Goal: Check status: Check status

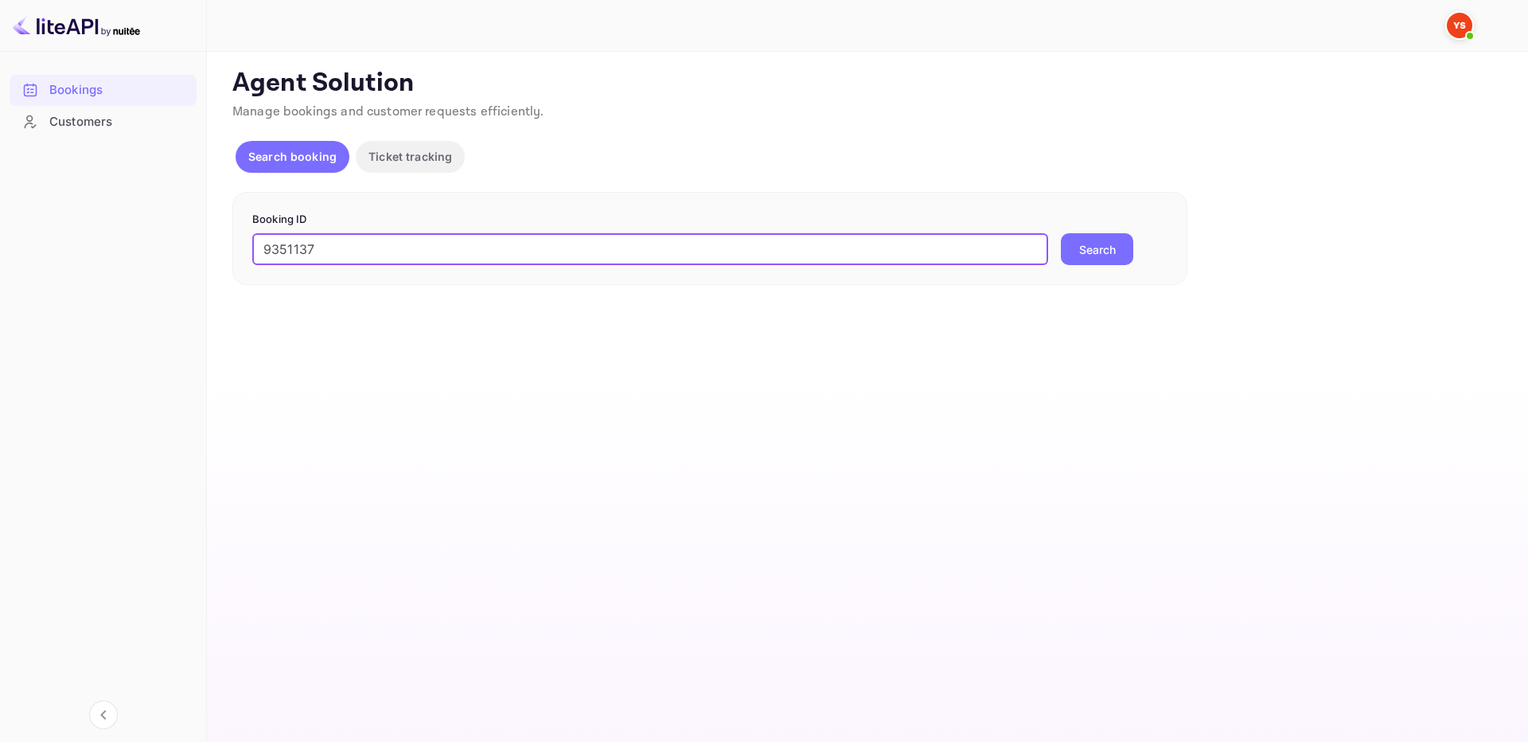
type input "9351137"
click at [1103, 247] on button "Search" at bounding box center [1097, 249] width 72 height 32
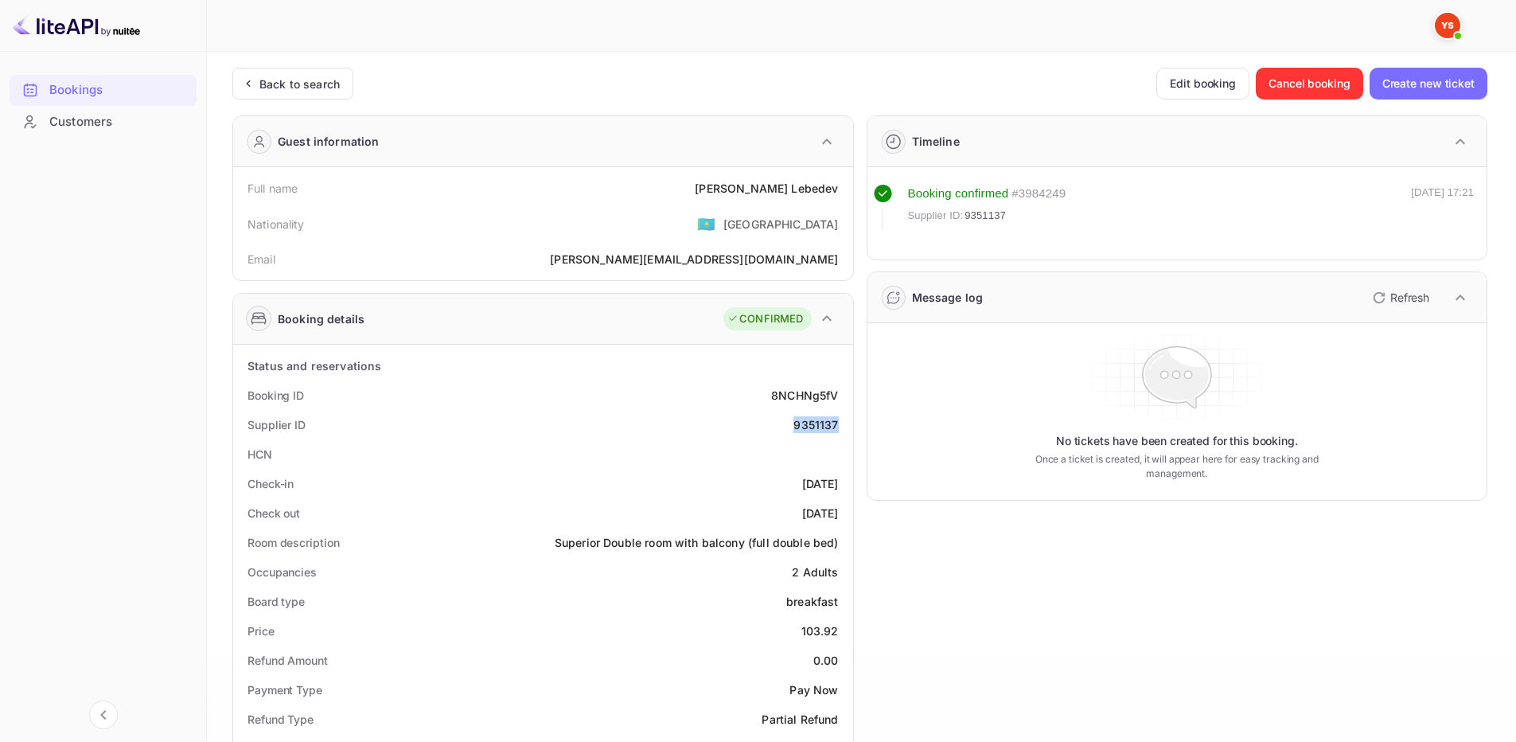
drag, startPoint x: 791, startPoint y: 423, endPoint x: 835, endPoint y: 423, distance: 43.8
click at [835, 423] on div "Supplier ID 9351137" at bounding box center [543, 424] width 607 height 29
copy div "935113"
click at [811, 417] on div "9351137" at bounding box center [816, 424] width 45 height 17
drag, startPoint x: 794, startPoint y: 423, endPoint x: 837, endPoint y: 426, distance: 43.0
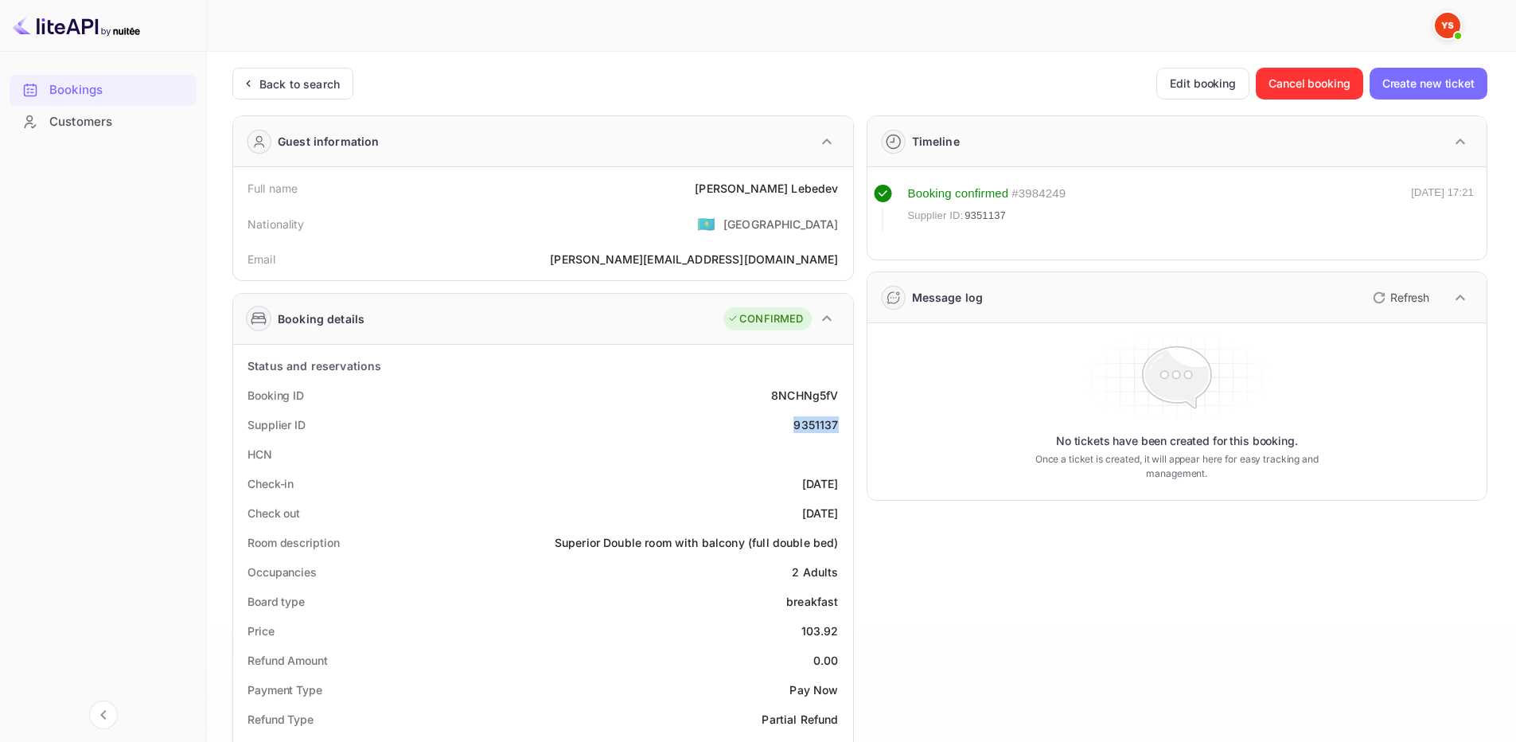
click at [837, 426] on div "Supplier ID 9351137" at bounding box center [543, 424] width 607 height 29
copy div "9351137"
drag, startPoint x: 775, startPoint y: 185, endPoint x: 838, endPoint y: 195, distance: 63.6
click at [838, 195] on div "Full name [PERSON_NAME]" at bounding box center [543, 188] width 607 height 29
copy div "[PERSON_NAME]"
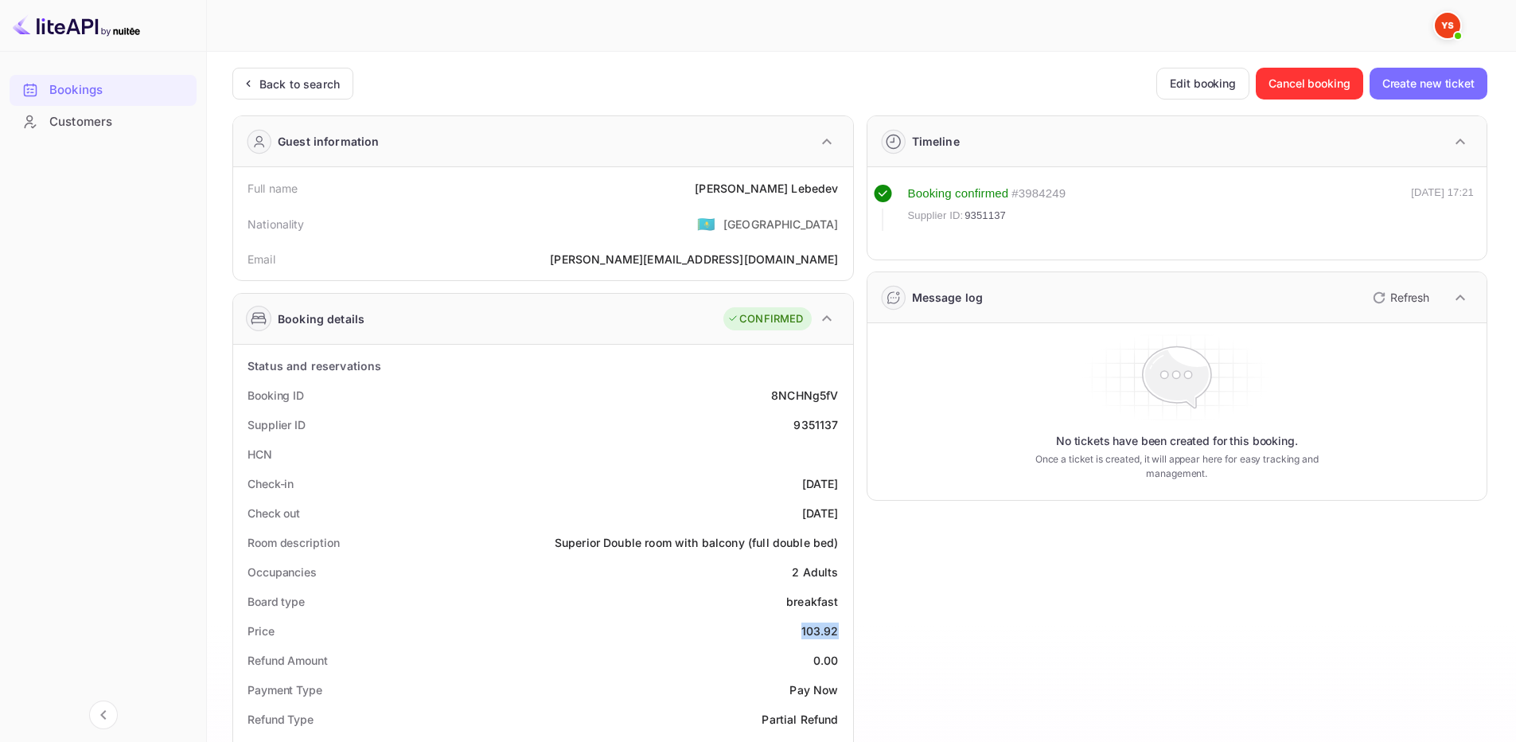
drag, startPoint x: 803, startPoint y: 635, endPoint x: 707, endPoint y: 435, distance: 222.5
click at [845, 634] on div "Price 103.92" at bounding box center [543, 630] width 607 height 29
copy div "103.92"
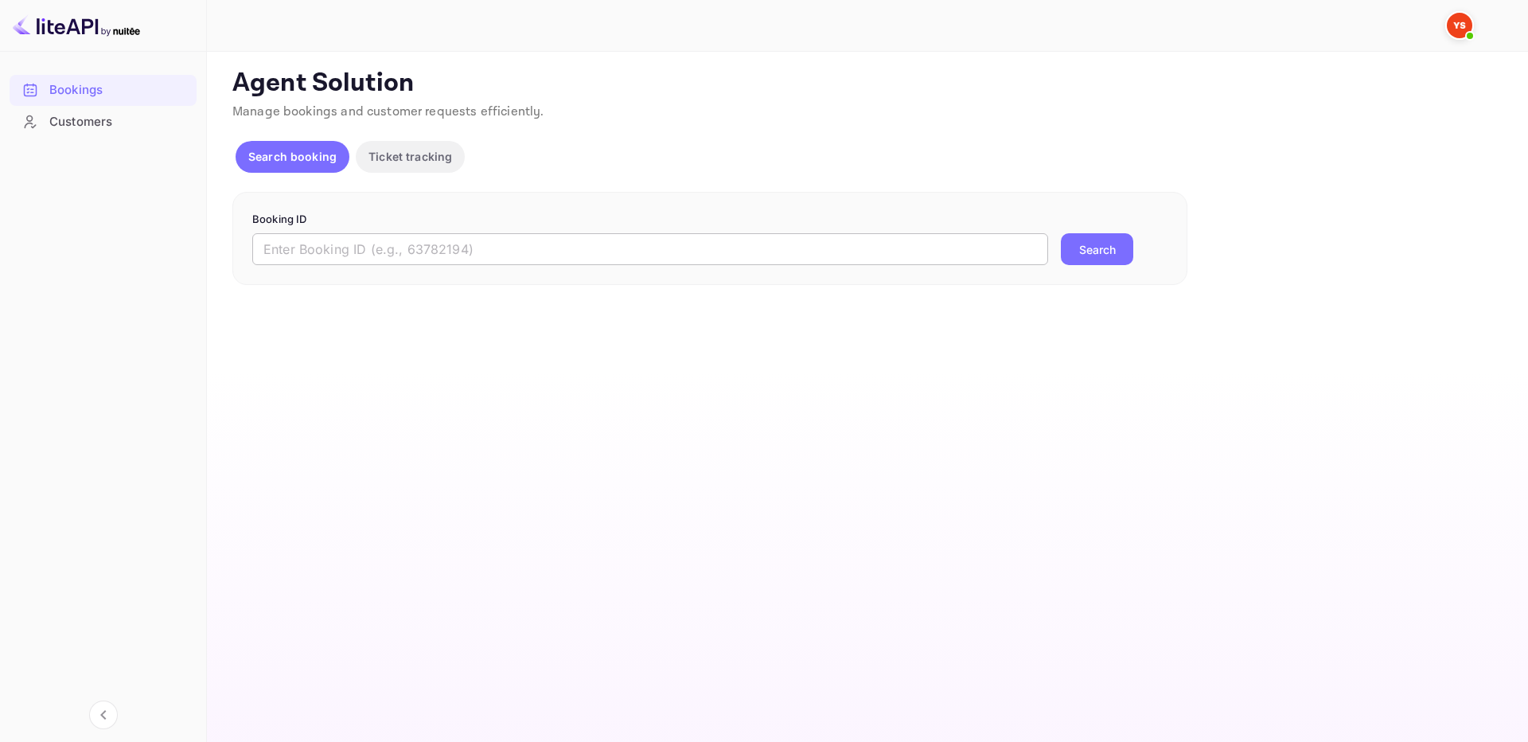
click at [383, 254] on input "text" at bounding box center [650, 249] width 796 height 32
paste input "9350953"
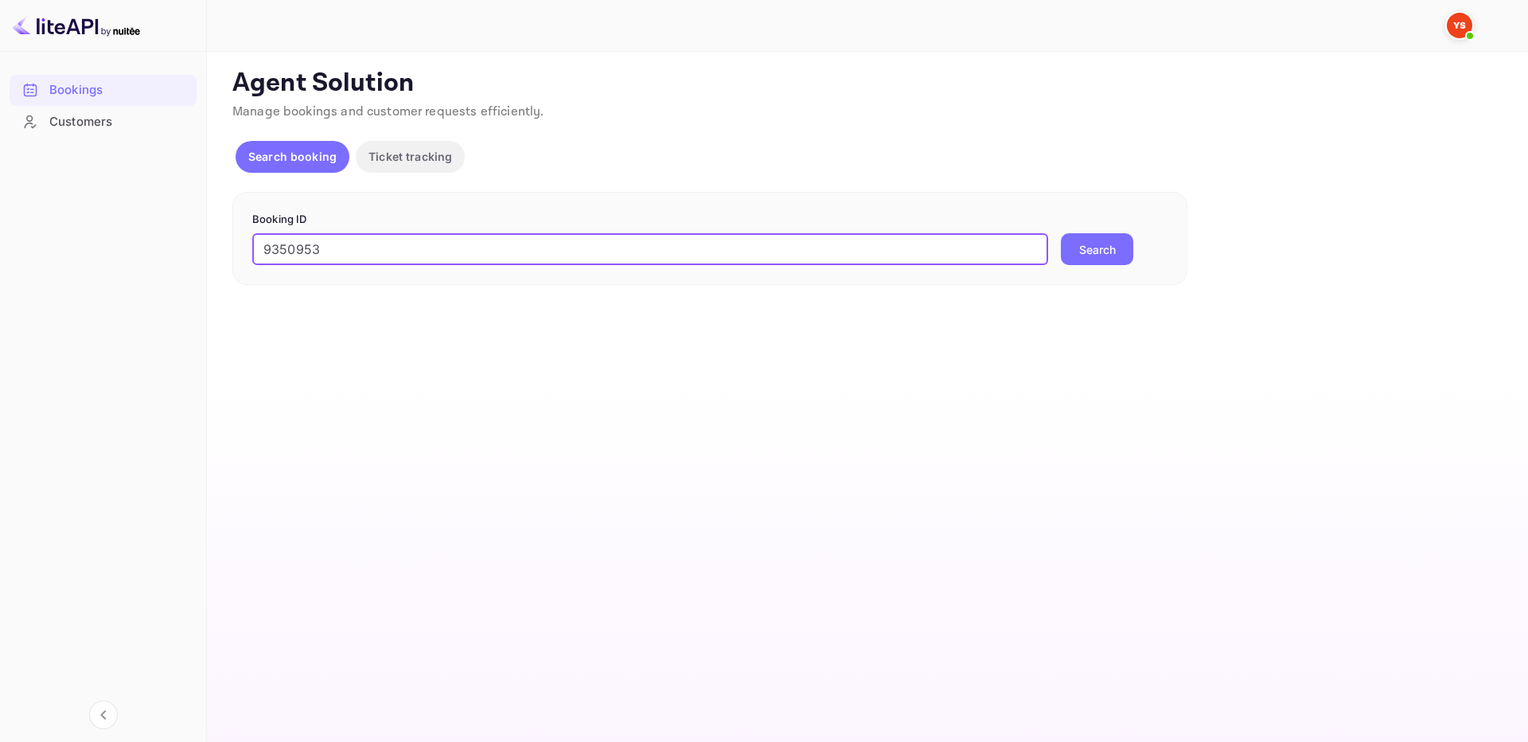
type input "9350953"
click at [1090, 252] on button "Search" at bounding box center [1097, 249] width 72 height 32
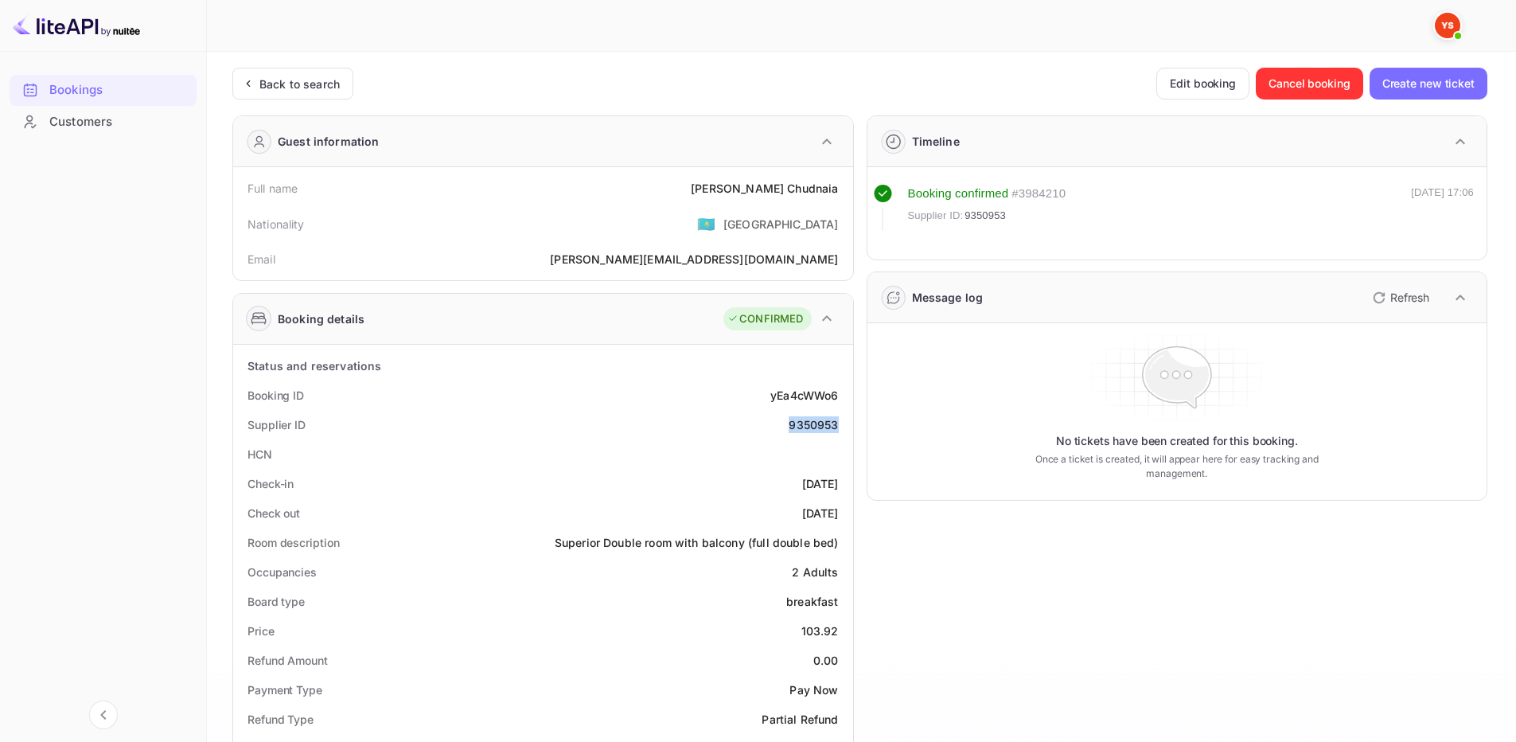
drag, startPoint x: 784, startPoint y: 427, endPoint x: 843, endPoint y: 427, distance: 58.9
click at [843, 427] on div "Supplier ID 9350953" at bounding box center [543, 424] width 607 height 29
copy div "9350953"
drag, startPoint x: 756, startPoint y: 187, endPoint x: 839, endPoint y: 189, distance: 82.8
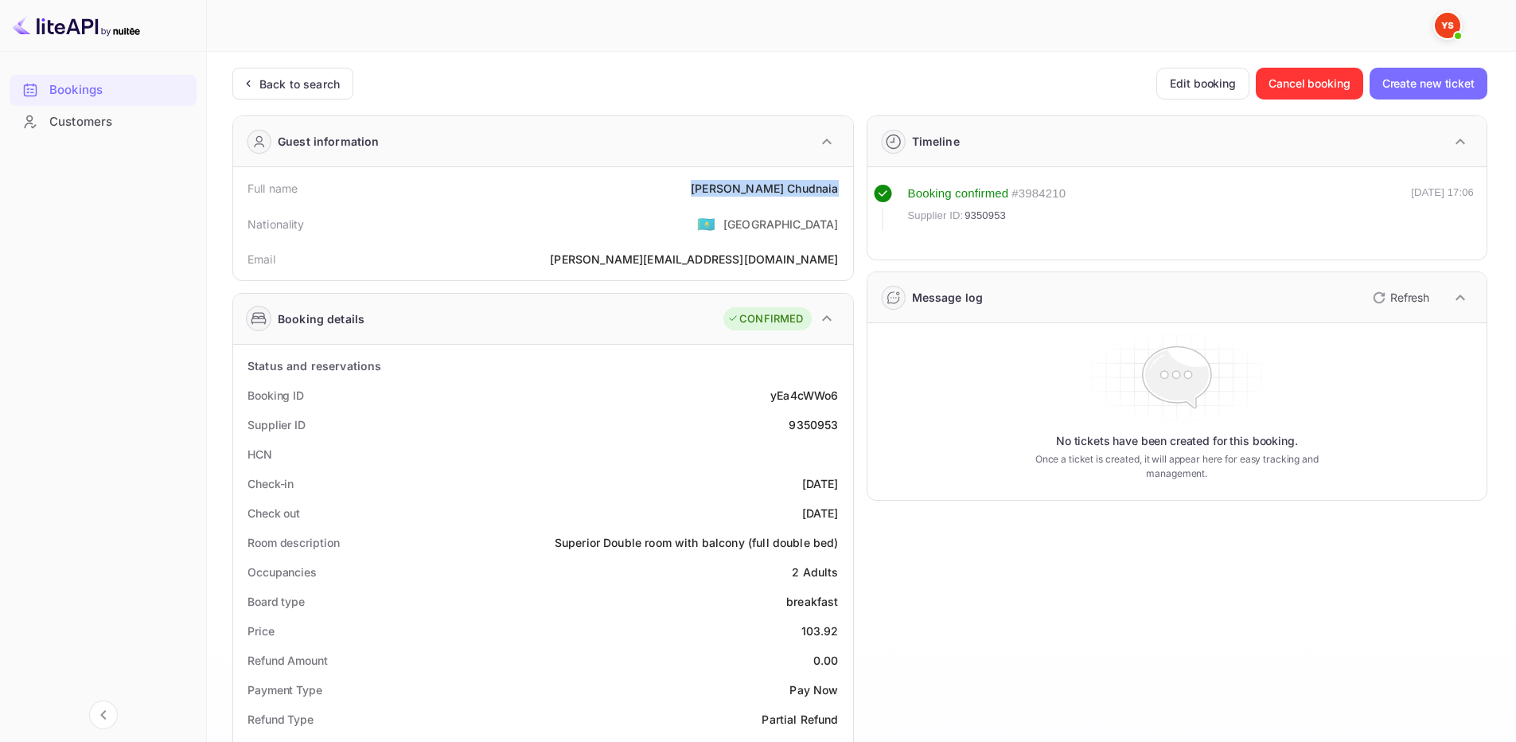
click at [839, 189] on div "Full name Elena Chudnaia" at bounding box center [543, 188] width 607 height 29
copy div "Elena Chudnaia"
drag, startPoint x: 798, startPoint y: 627, endPoint x: 841, endPoint y: 625, distance: 42.3
click at [842, 626] on div "Price 103.92" at bounding box center [543, 630] width 607 height 29
copy div "103.92"
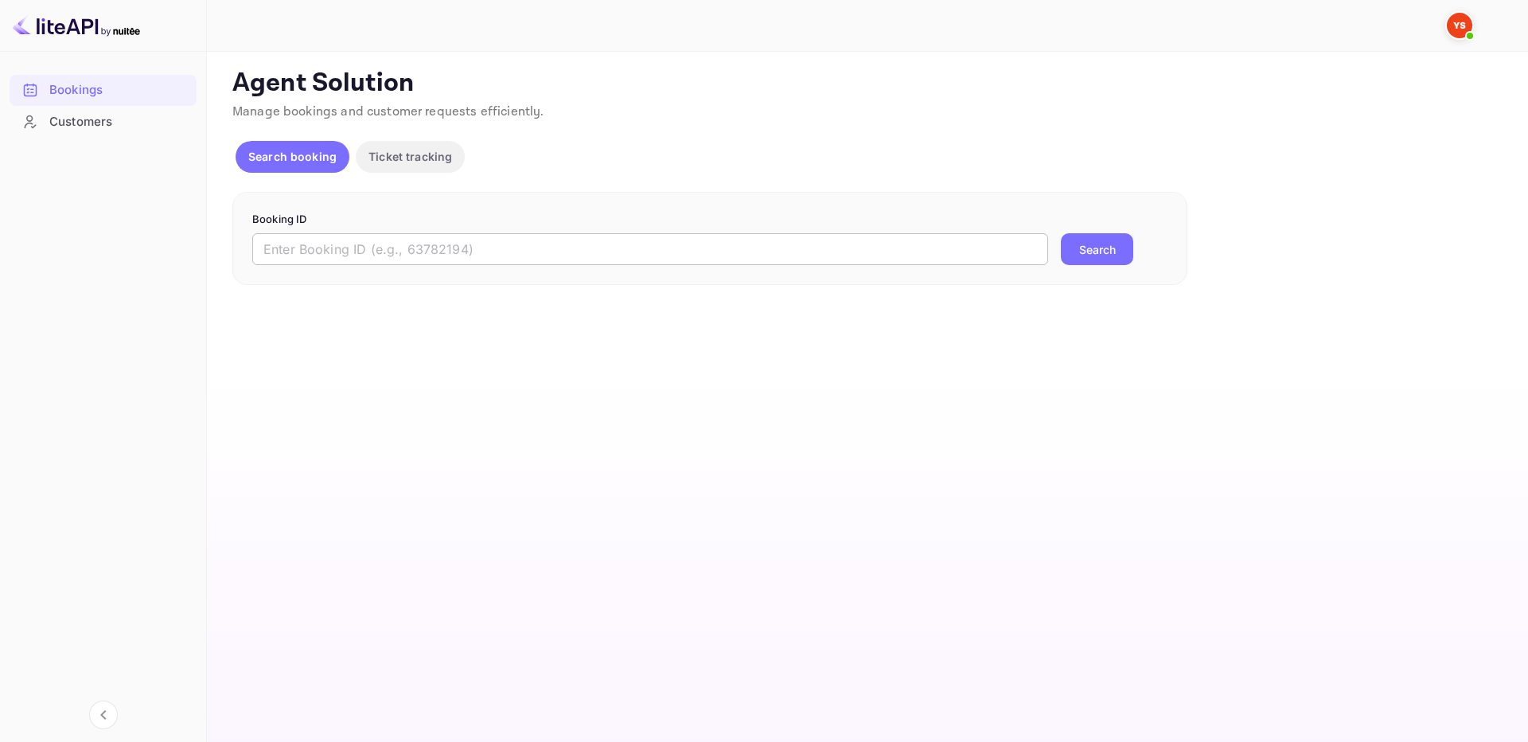
drag, startPoint x: 621, startPoint y: 255, endPoint x: 837, endPoint y: 245, distance: 215.9
click at [621, 254] on input "text" at bounding box center [650, 249] width 796 height 32
paste input "9474546"
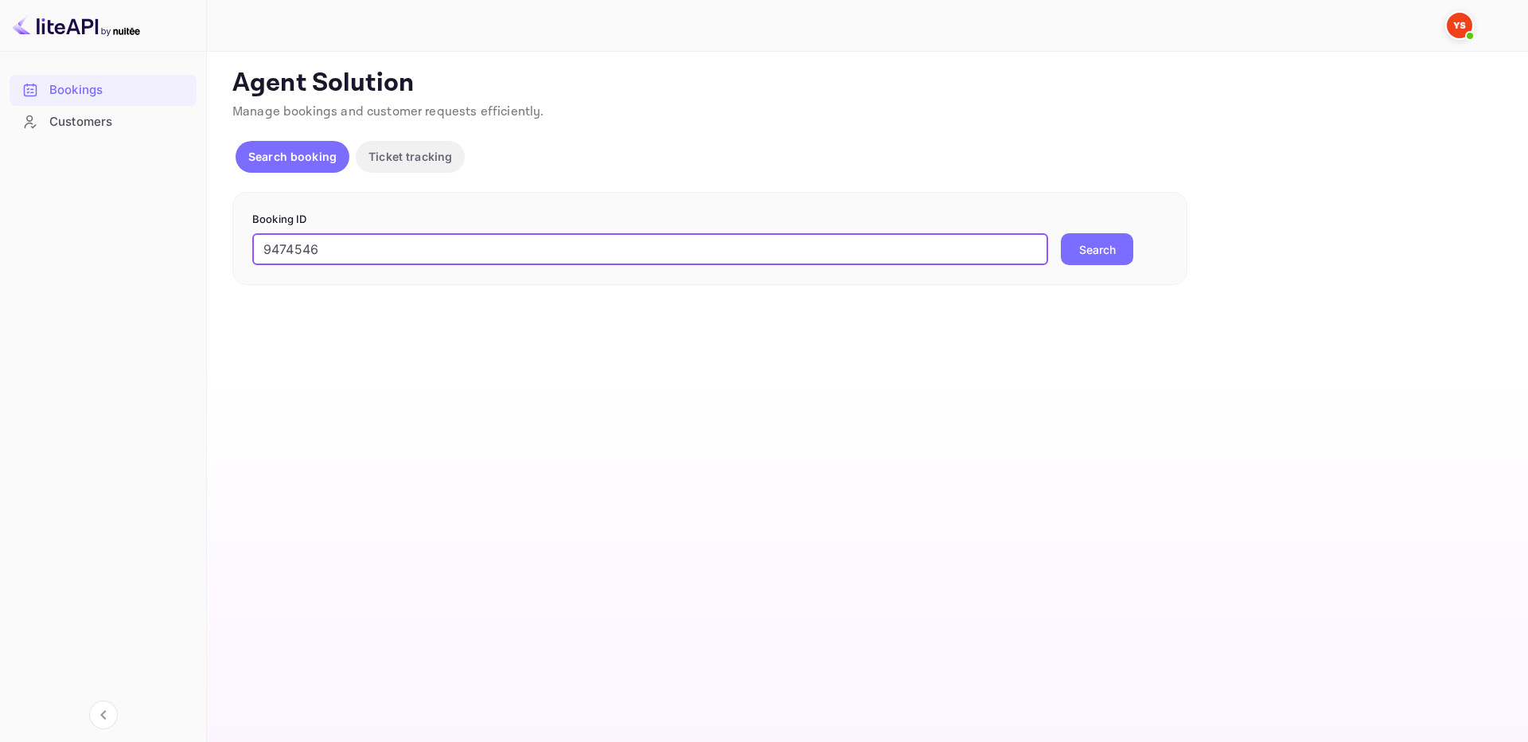
type input "9474546"
click at [1092, 247] on button "Search" at bounding box center [1097, 249] width 72 height 32
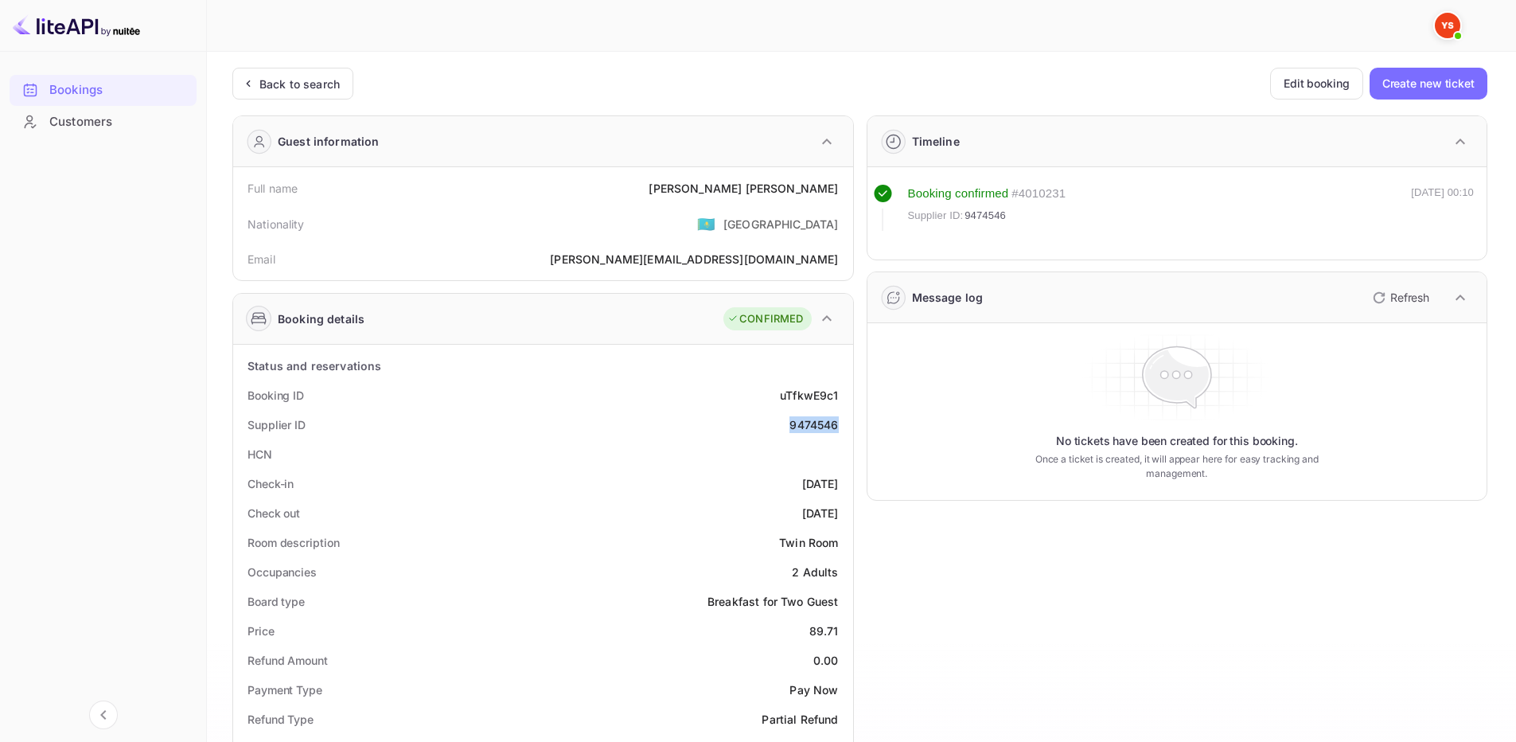
drag, startPoint x: 786, startPoint y: 424, endPoint x: 841, endPoint y: 422, distance: 55.8
click at [841, 422] on div "Supplier ID 9474546" at bounding box center [543, 424] width 607 height 29
drag, startPoint x: 843, startPoint y: 422, endPoint x: 799, endPoint y: 418, distance: 44.0
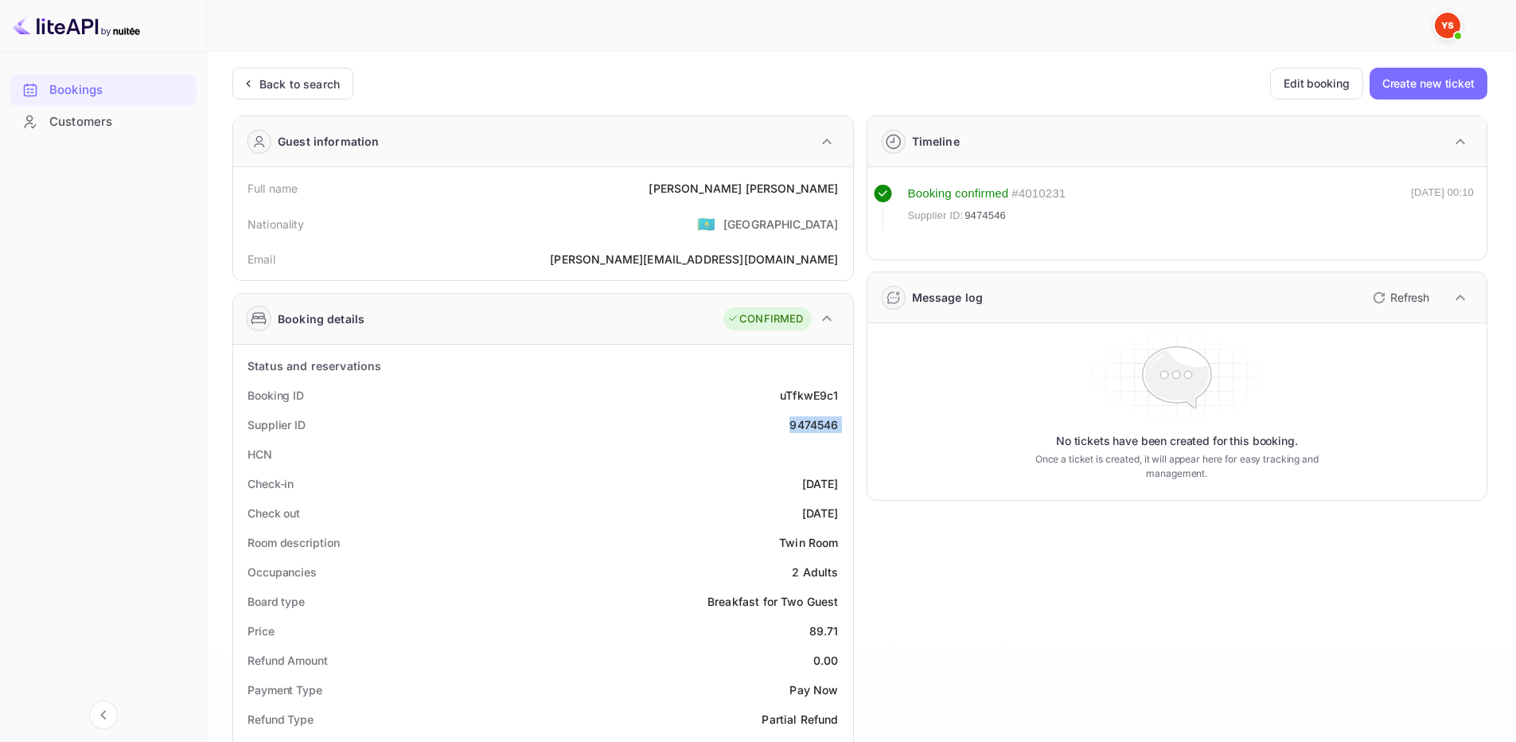
click at [799, 418] on div "Supplier ID 9474546" at bounding box center [543, 424] width 607 height 29
copy div "9474546"
drag, startPoint x: 743, startPoint y: 187, endPoint x: 845, endPoint y: 189, distance: 101.1
click at [845, 189] on div "Full name Elena Diachenko" at bounding box center [543, 188] width 607 height 29
copy div "Elena Diachenko"
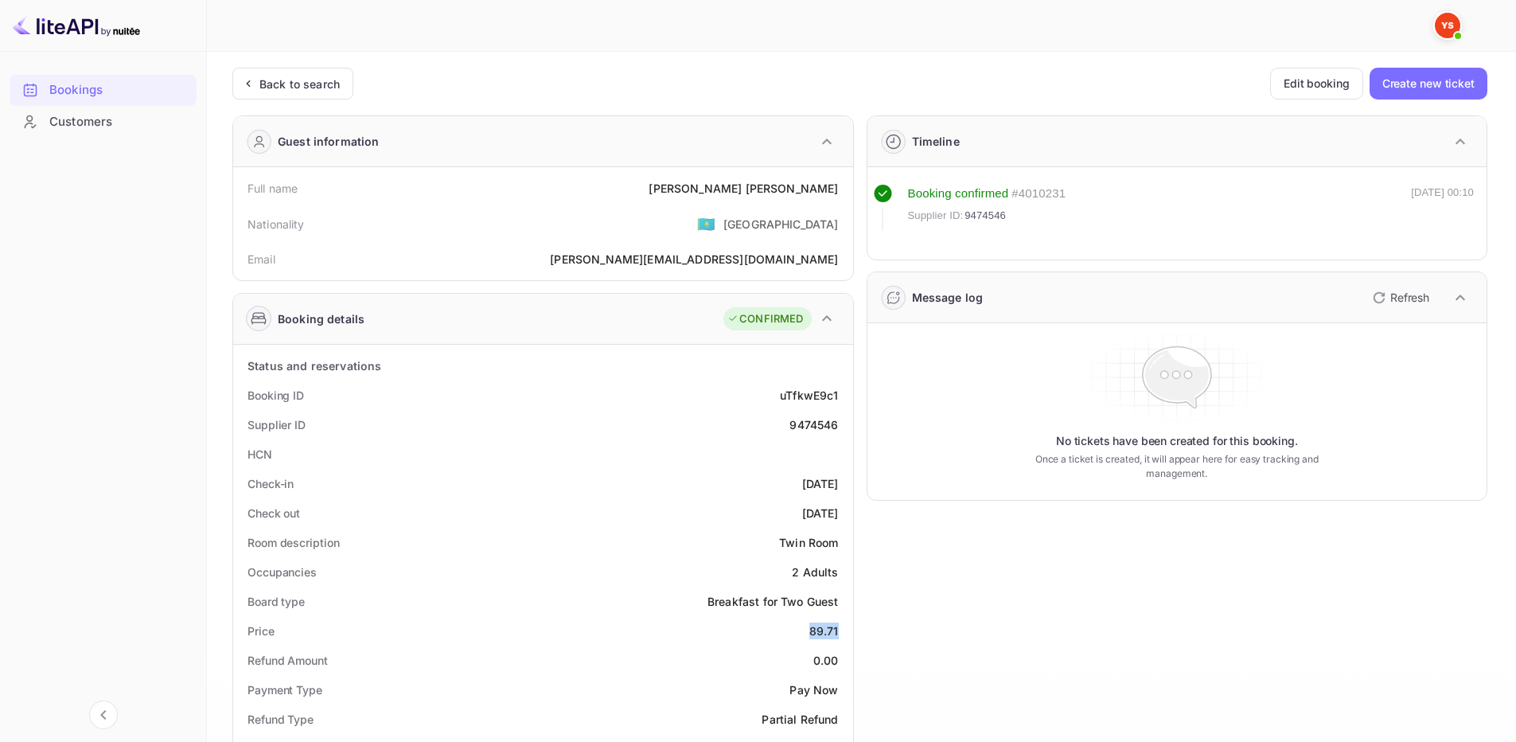
drag, startPoint x: 810, startPoint y: 626, endPoint x: 677, endPoint y: 407, distance: 256.1
click at [845, 628] on div "Price 89.71" at bounding box center [543, 630] width 607 height 29
copy div "89.71"
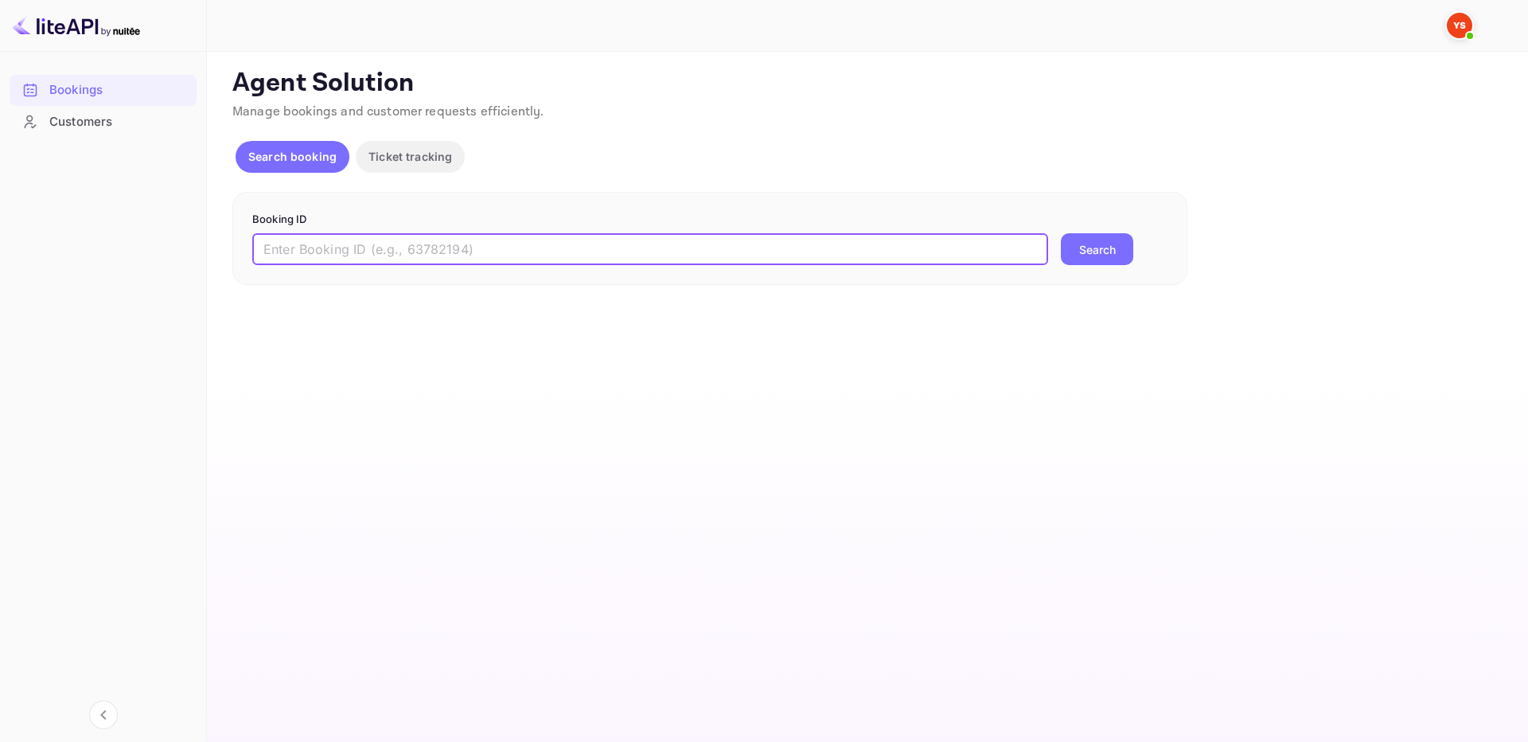
click at [709, 259] on input "text" at bounding box center [650, 249] width 796 height 32
paste input "9488705"
type input "9488705"
click at [1128, 255] on button "Search" at bounding box center [1097, 249] width 72 height 32
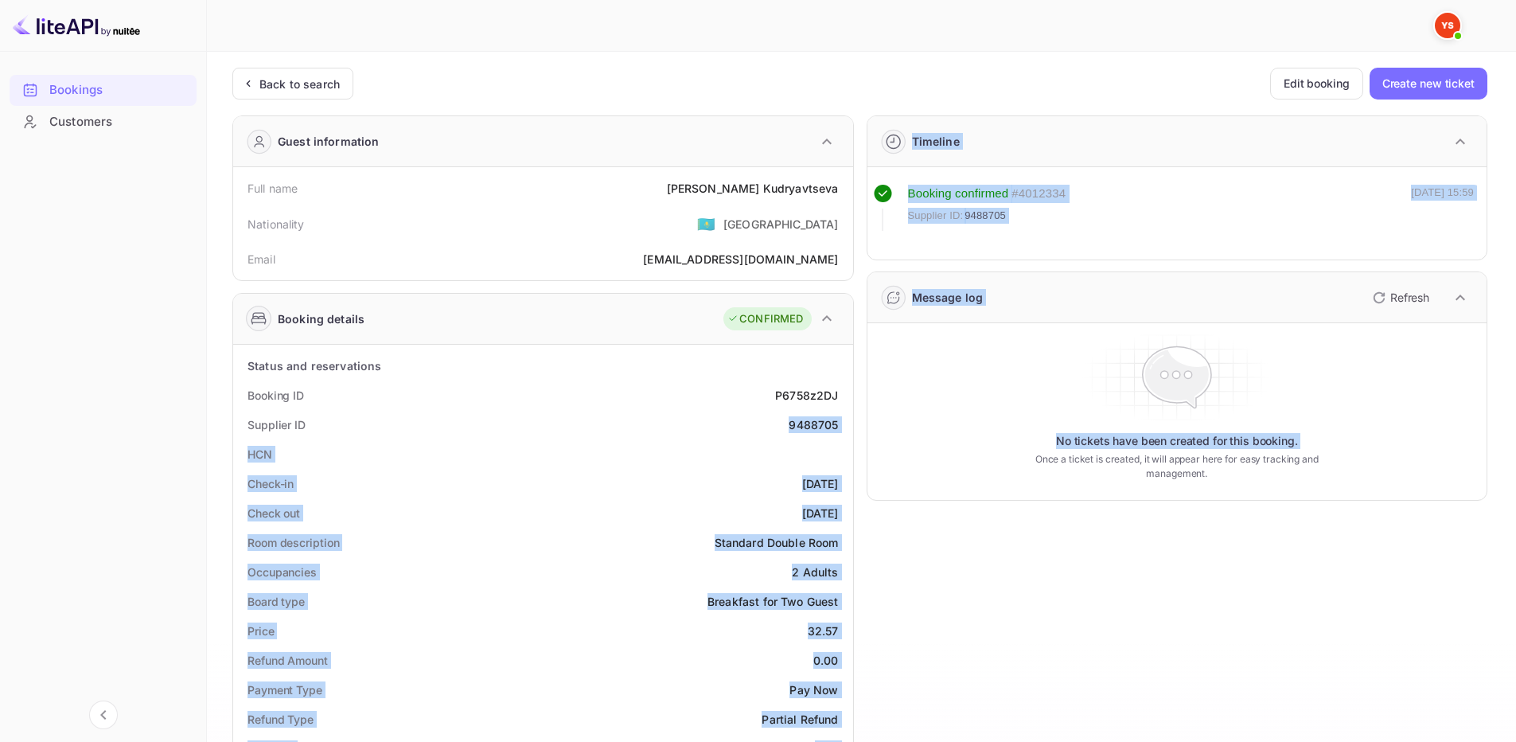
drag, startPoint x: 786, startPoint y: 426, endPoint x: 854, endPoint y: 425, distance: 67.7
click at [854, 425] on div "Guest information Full name Svetlana Kudryavtseva Nationality 🇰🇿 Kazakhstan Ema…" at bounding box center [854, 703] width 1268 height 1200
click at [837, 423] on div "9488705" at bounding box center [813, 424] width 49 height 17
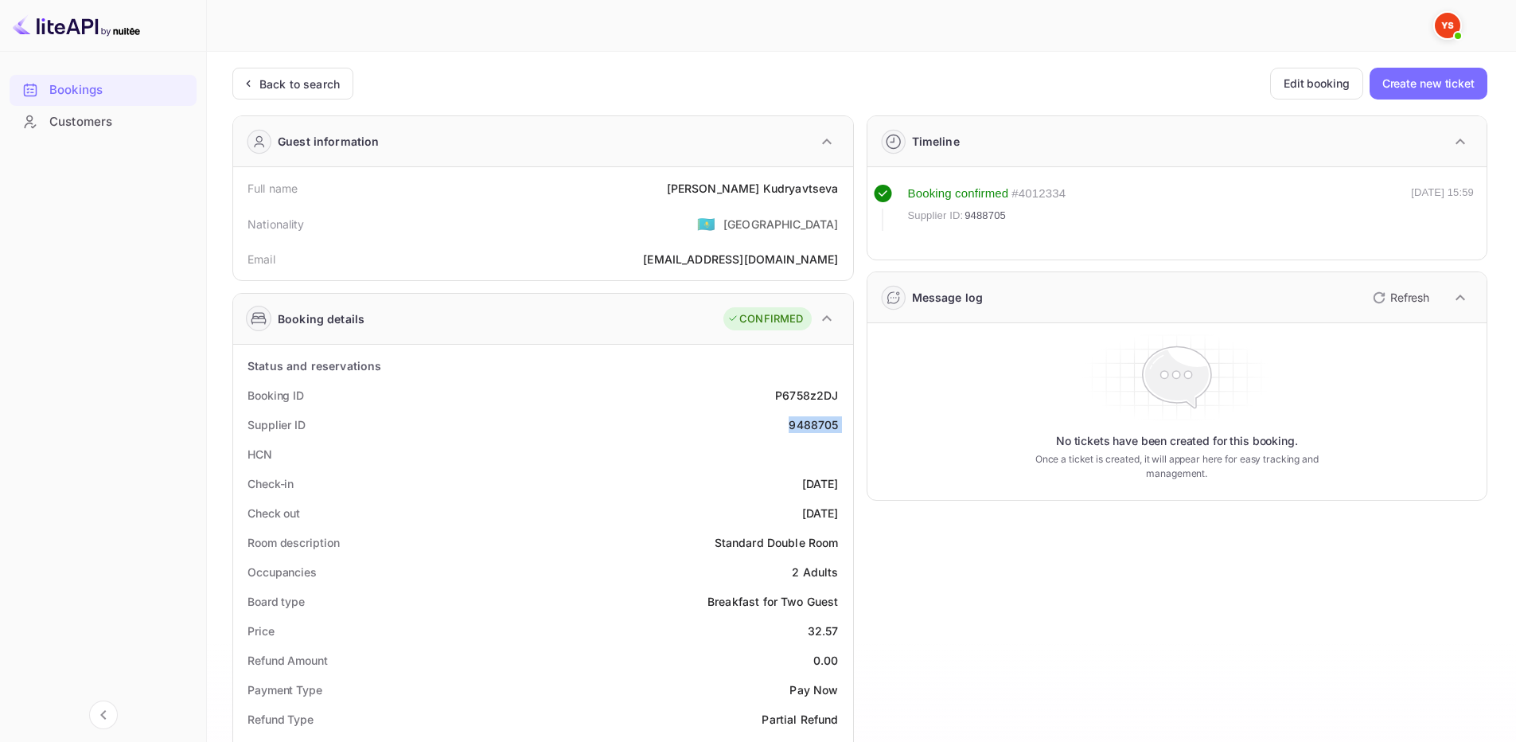
drag, startPoint x: 837, startPoint y: 423, endPoint x: 791, endPoint y: 426, distance: 46.2
click at [791, 426] on div "9488705" at bounding box center [813, 424] width 49 height 17
click at [704, 186] on div "Full name Svetlana Kudryavtseva" at bounding box center [543, 188] width 607 height 29
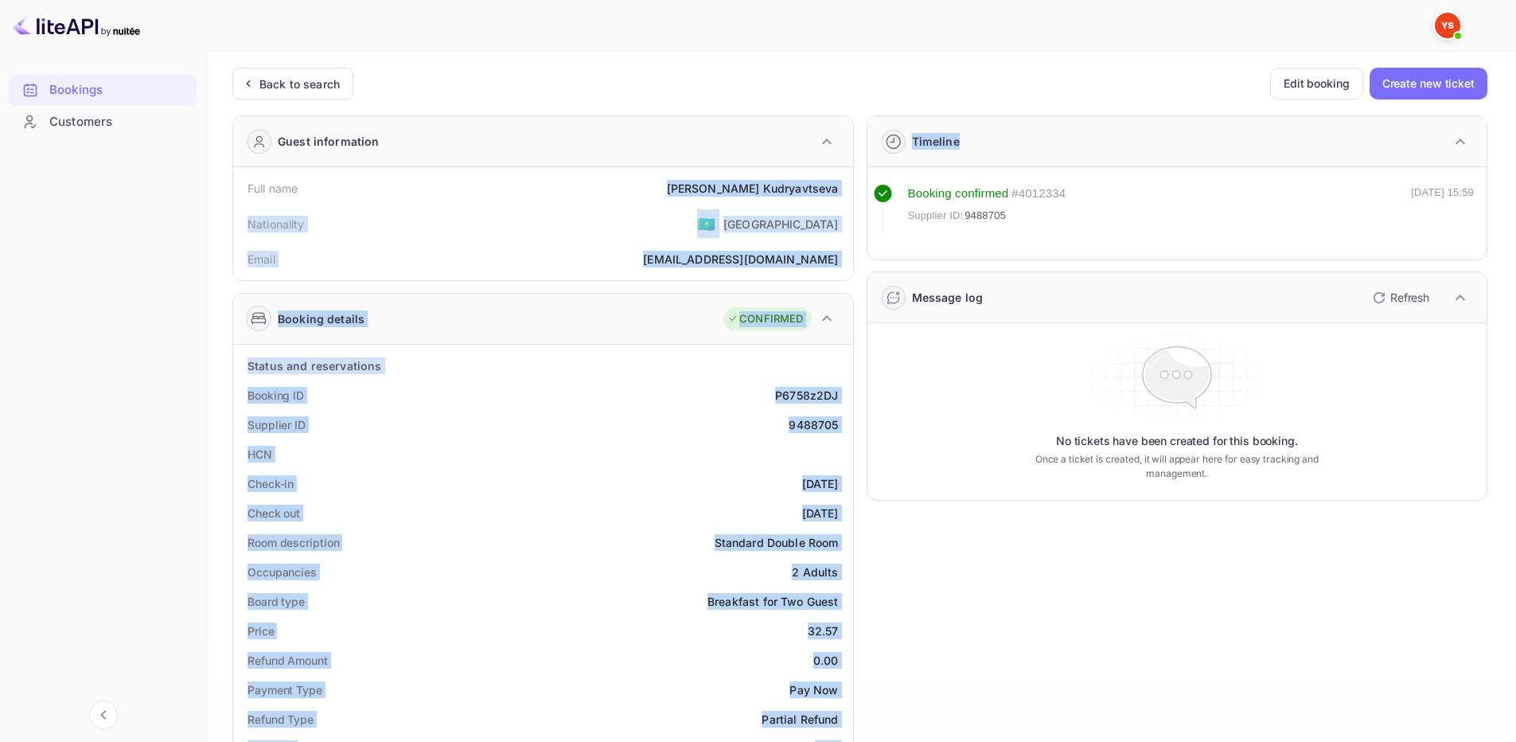
drag, startPoint x: 717, startPoint y: 189, endPoint x: 848, endPoint y: 185, distance: 130.6
click at [855, 188] on div "Guest information Full name Svetlana Kudryavtseva Nationality 🇰🇿 Kazakhstan Ema…" at bounding box center [854, 703] width 1268 height 1200
copy div "Svetlana Kudryavtseva Nationality 🇰🇿 Kazakhstan Email svetvk11@gmail.com Bookin…"
click at [706, 169] on div "Full name Svetlana Kudryavtseva Nationality 🇰🇿 Kazakhstan Email svetvk11@gmail.…" at bounding box center [543, 223] width 620 height 113
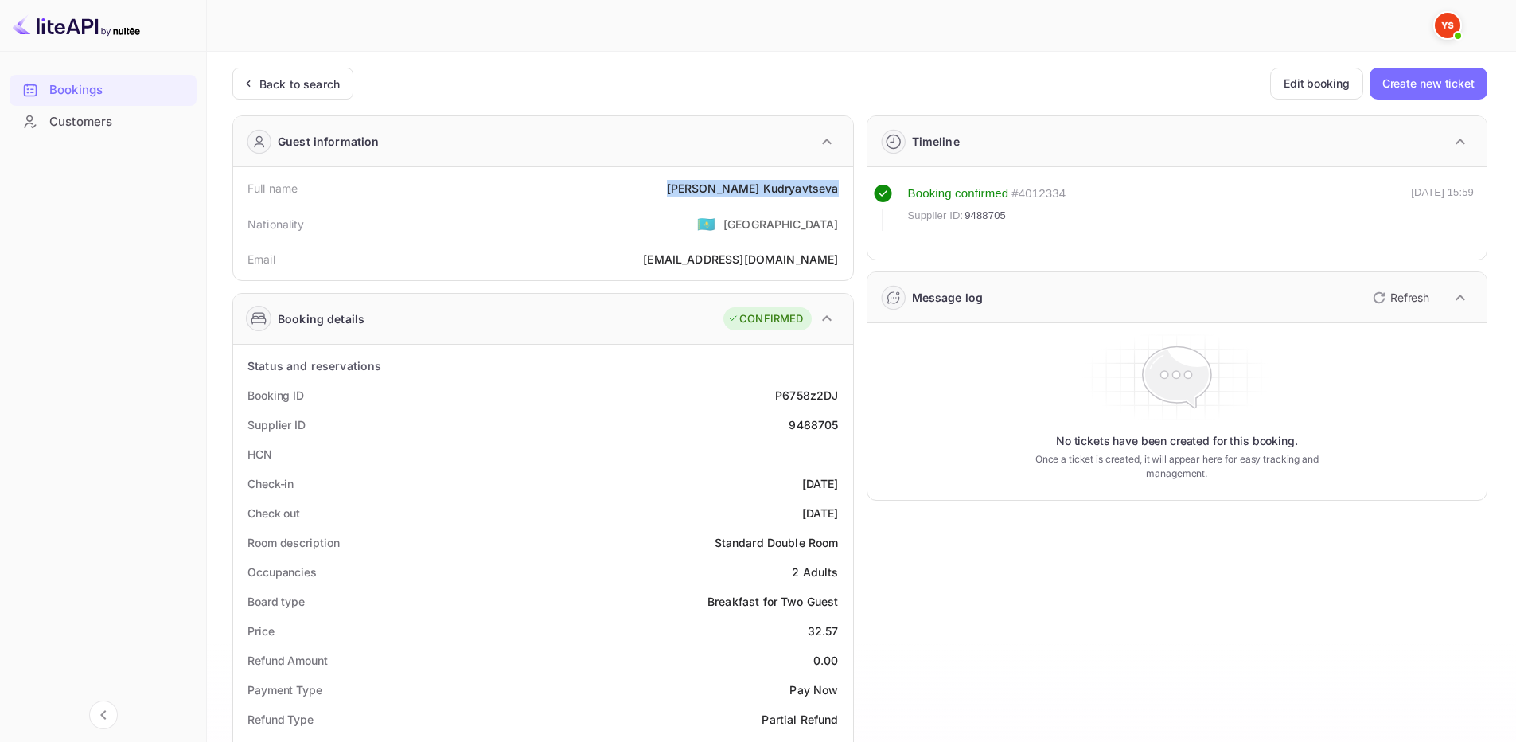
drag, startPoint x: 711, startPoint y: 189, endPoint x: 837, endPoint y: 189, distance: 126.6
click at [837, 189] on div "Full name Svetlana Kudryavtseva" at bounding box center [543, 188] width 607 height 29
copy div "Svetlana Kudryavtseva"
drag, startPoint x: 818, startPoint y: 626, endPoint x: 837, endPoint y: 627, distance: 19.1
click at [837, 627] on div "32.57" at bounding box center [823, 630] width 31 height 17
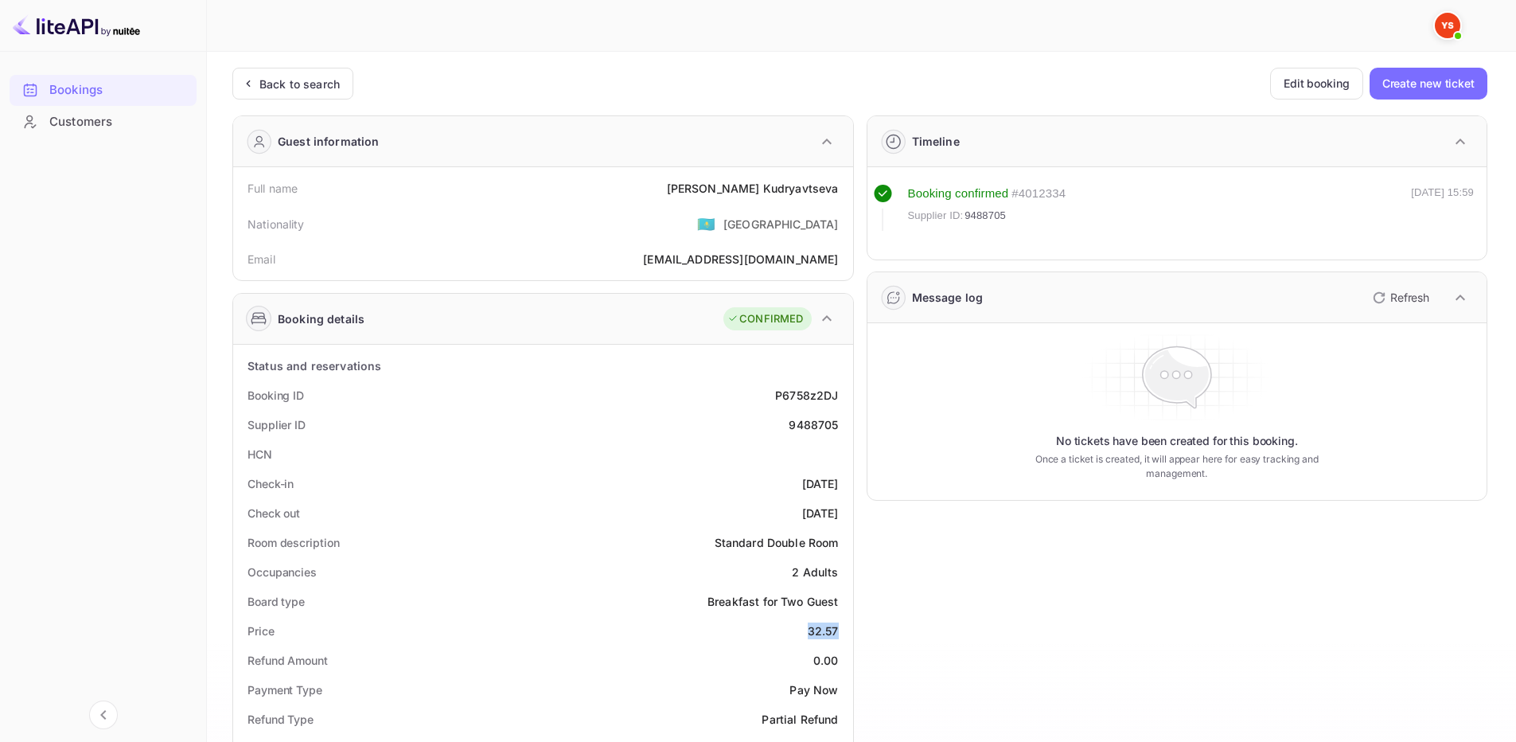
copy div "32.57"
